Goal: Information Seeking & Learning: Learn about a topic

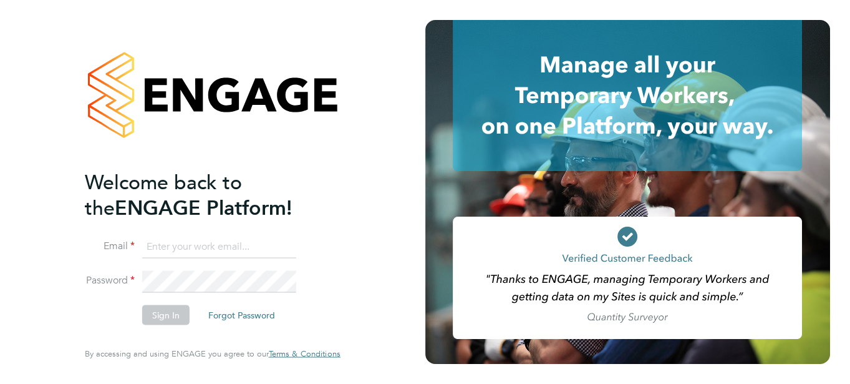
type input "jboulding@protocol.co.uk"
click at [171, 314] on button "Sign In" at bounding box center [165, 315] width 47 height 20
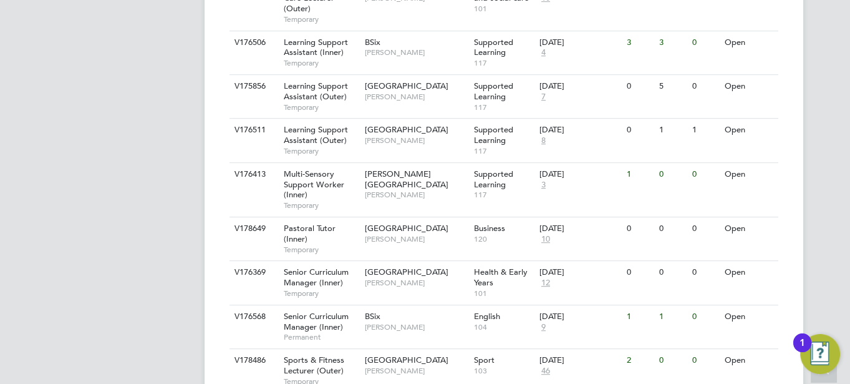
scroll to position [1043, 0]
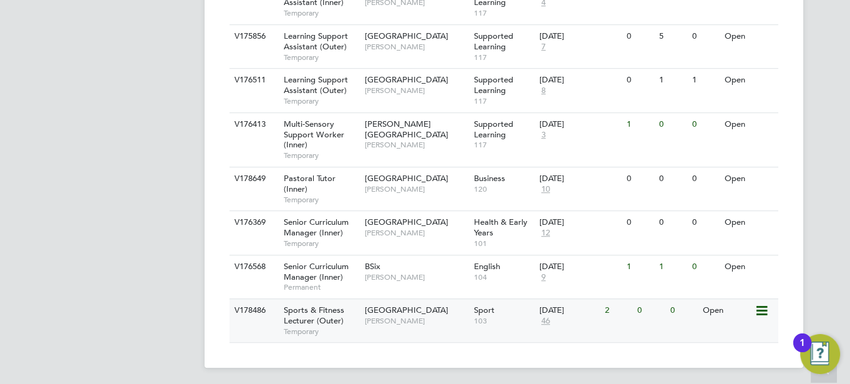
click at [385, 331] on div "Havering Sixth Form Campus [PERSON_NAME]" at bounding box center [416, 315] width 109 height 32
click at [409, 320] on div "Havering Sixth Form Campus Shaun Clifford" at bounding box center [416, 315] width 109 height 32
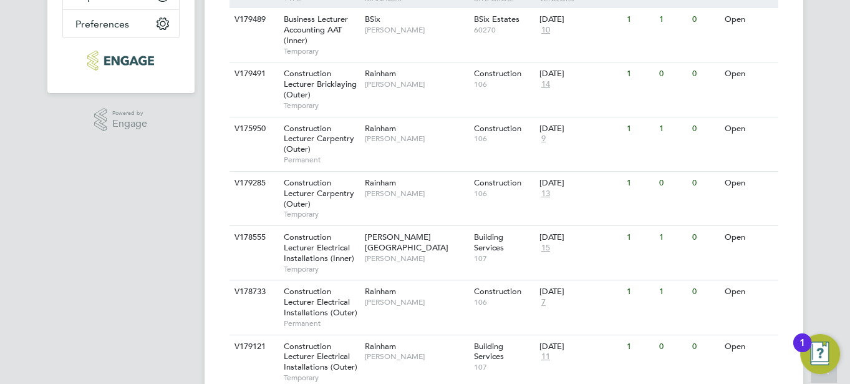
scroll to position [284, 0]
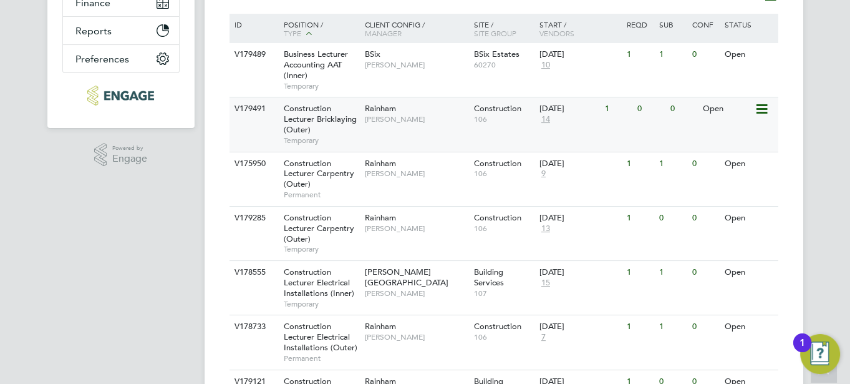
click at [461, 138] on div "V179491 Construction Lecturer Bricklaying (Outer) Temporary Rainham Ian Rist Co…" at bounding box center [504, 124] width 549 height 54
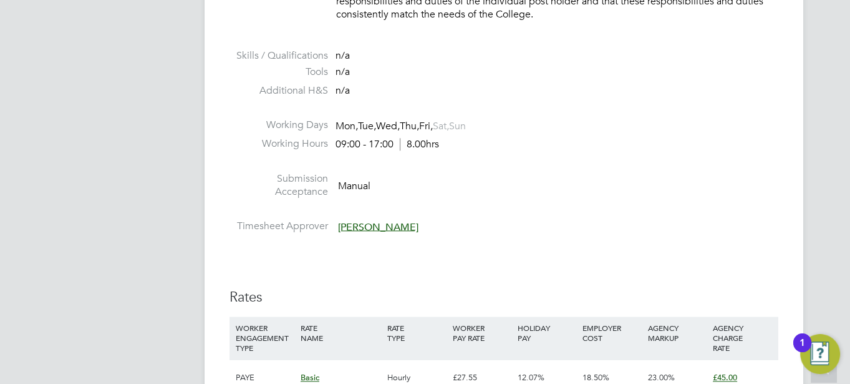
scroll to position [1865, 0]
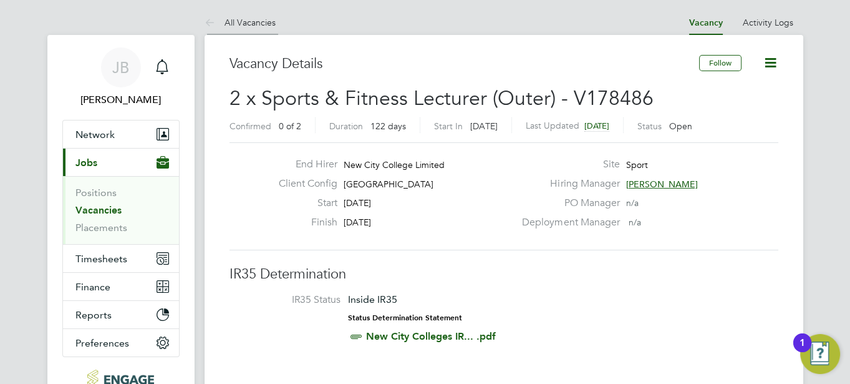
click at [213, 22] on icon at bounding box center [213, 24] width 16 height 16
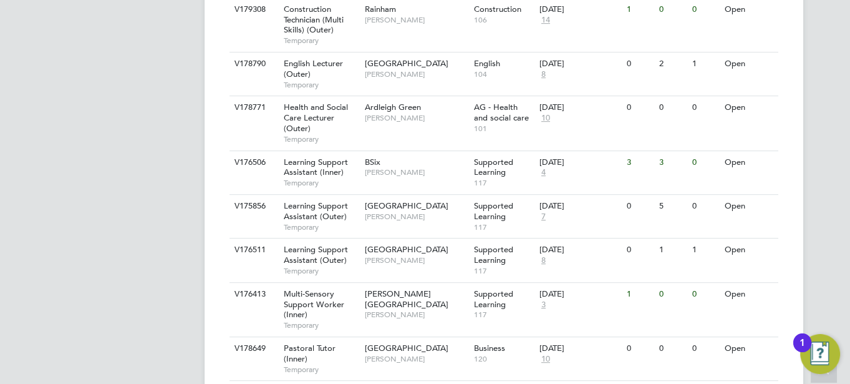
scroll to position [1043, 0]
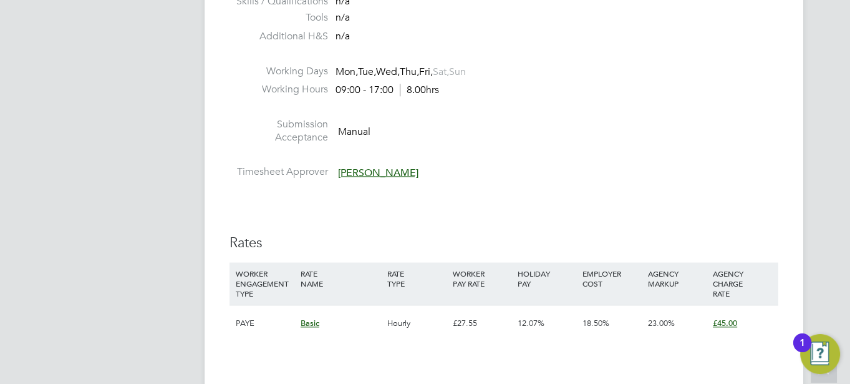
scroll to position [1895, 0]
